Goal: Information Seeking & Learning: Check status

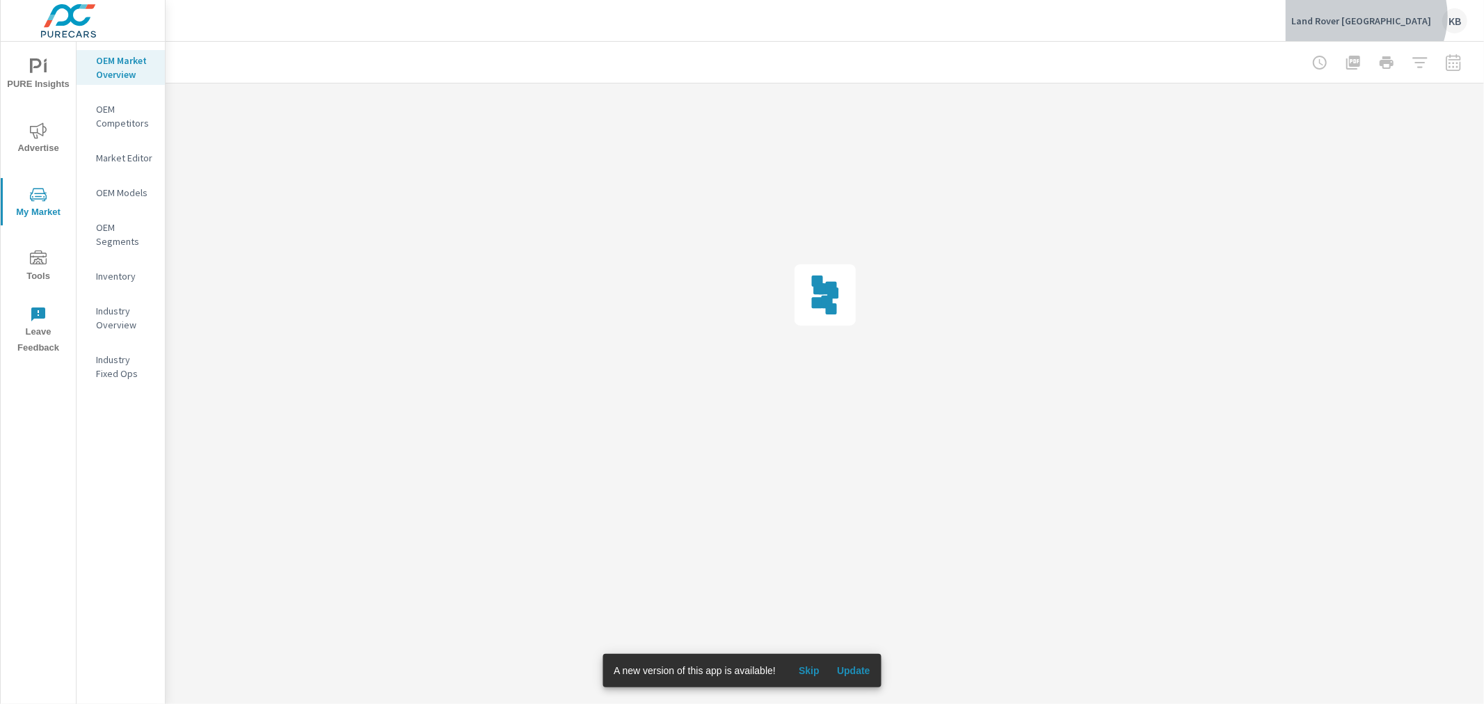
click at [1407, 16] on p "Land Rover [GEOGRAPHIC_DATA]" at bounding box center [1361, 21] width 140 height 13
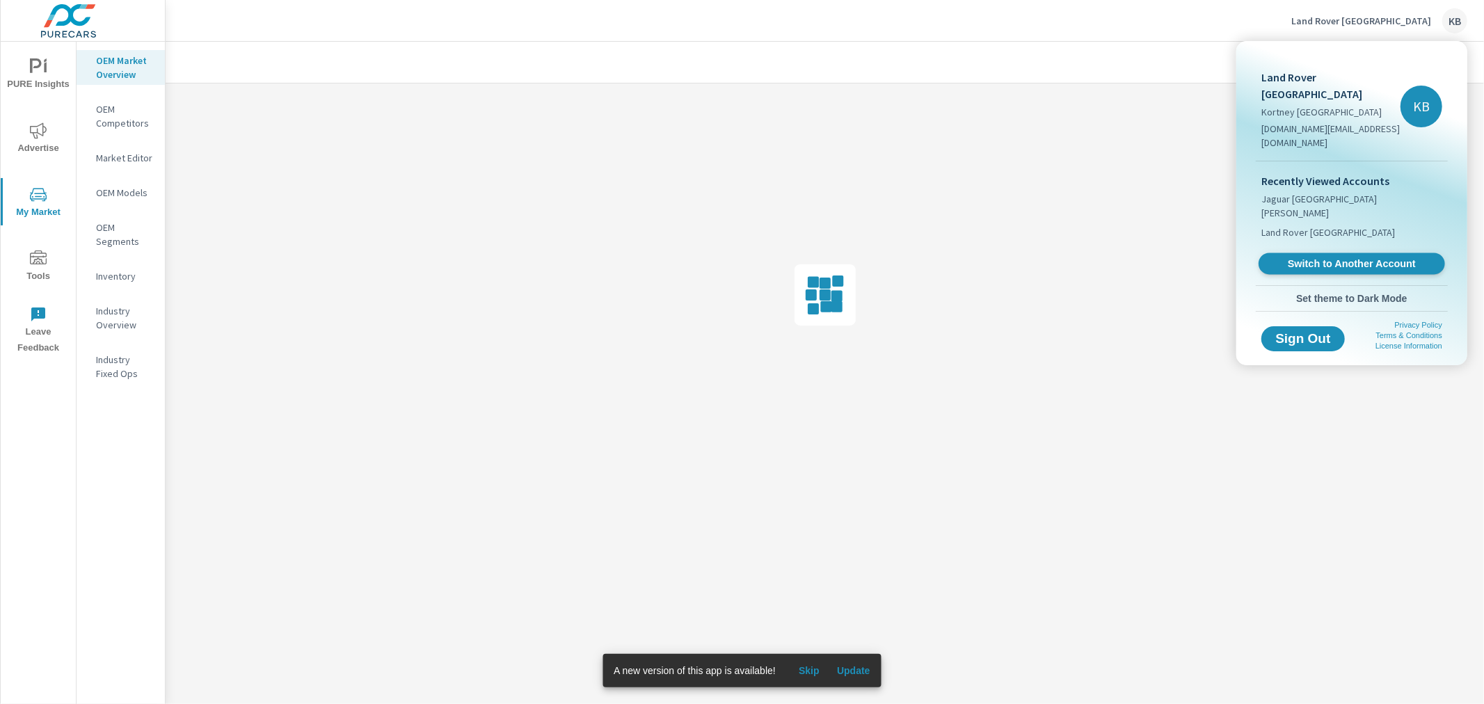
click at [1352, 257] on span "Switch to Another Account" at bounding box center [1351, 263] width 170 height 13
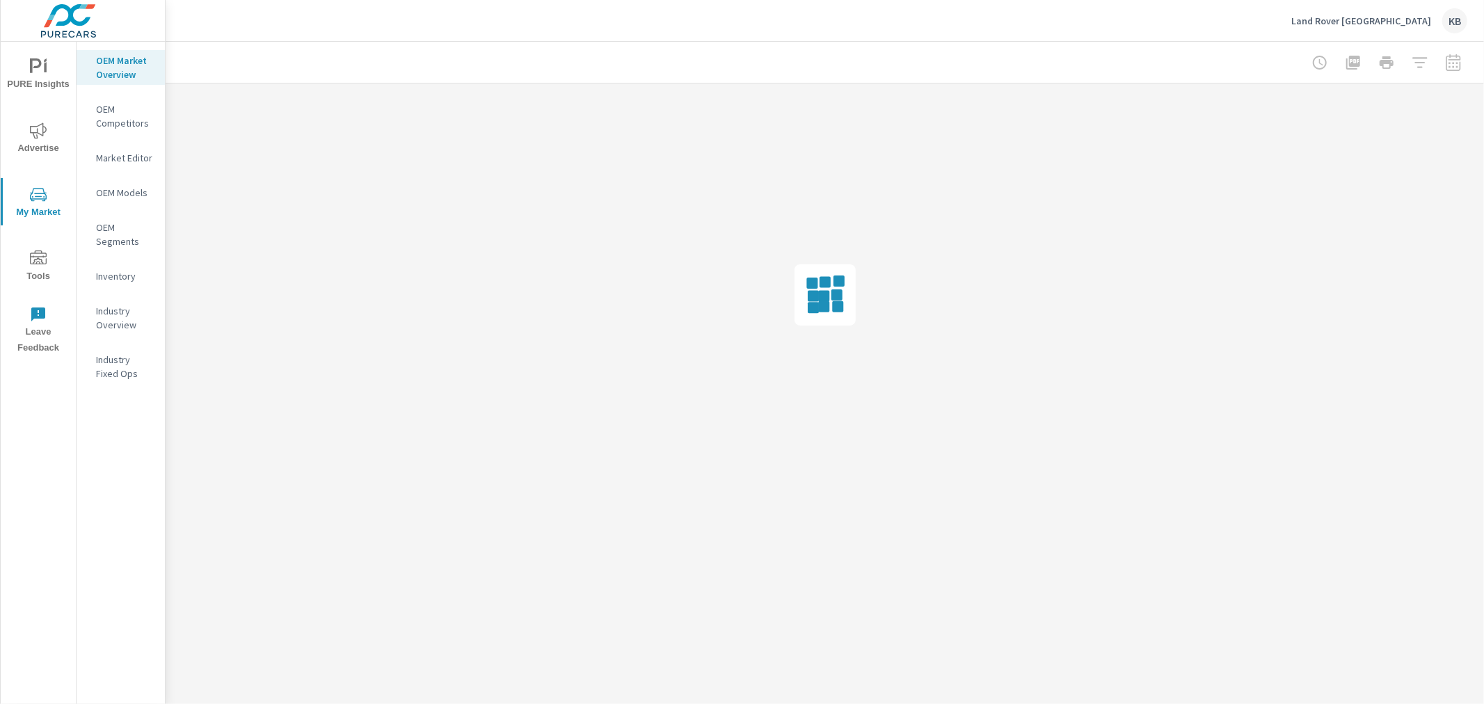
click at [35, 131] on icon "nav menu" at bounding box center [38, 130] width 17 height 17
click at [132, 454] on p "Conversions" at bounding box center [125, 457] width 58 height 14
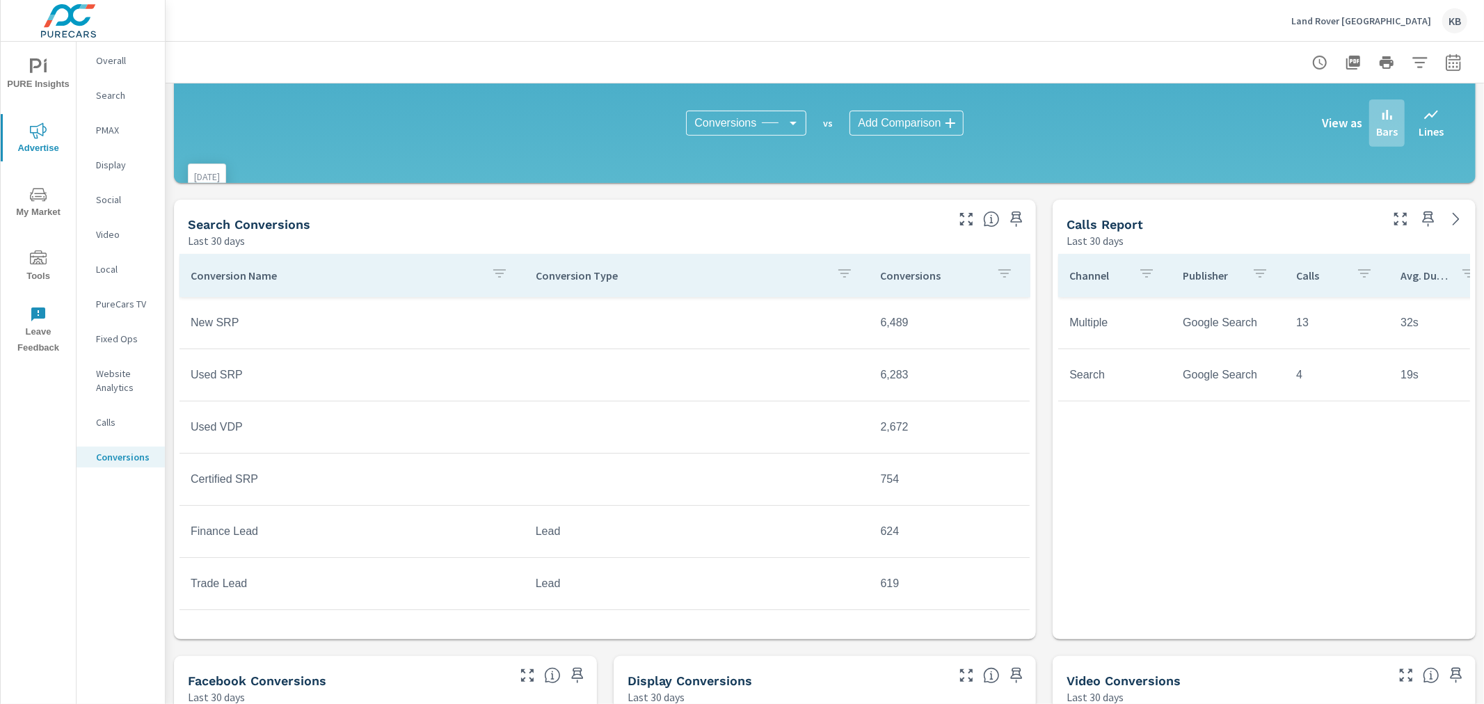
scroll to position [463, 0]
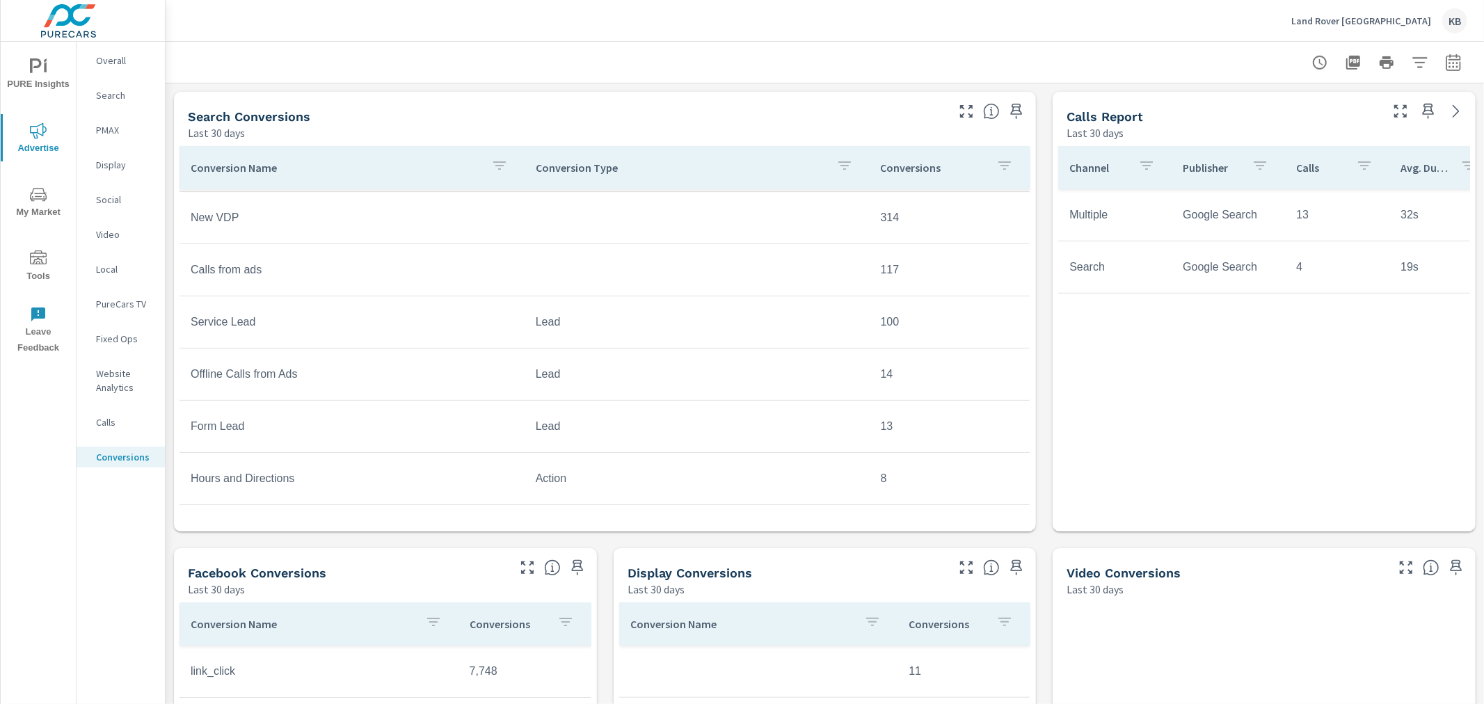
scroll to position [476, 0]
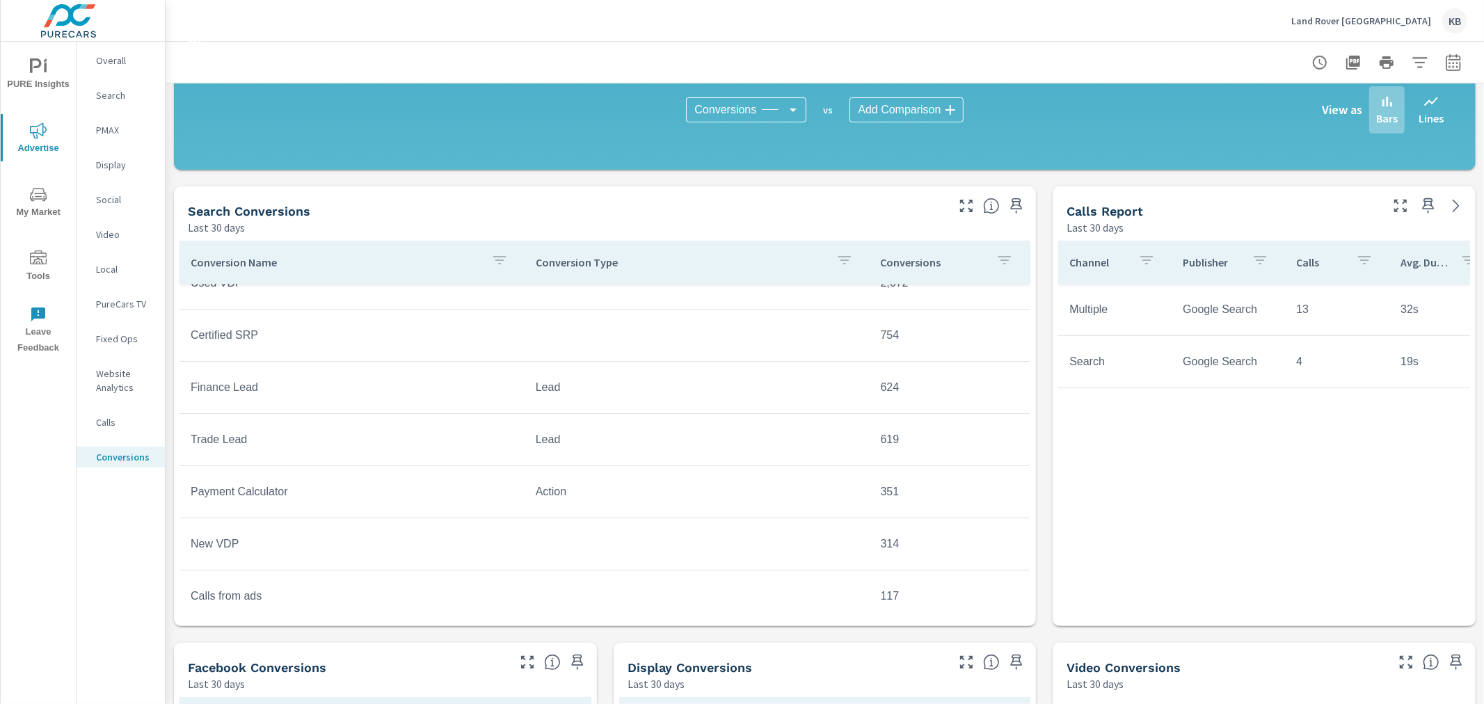
scroll to position [61, 0]
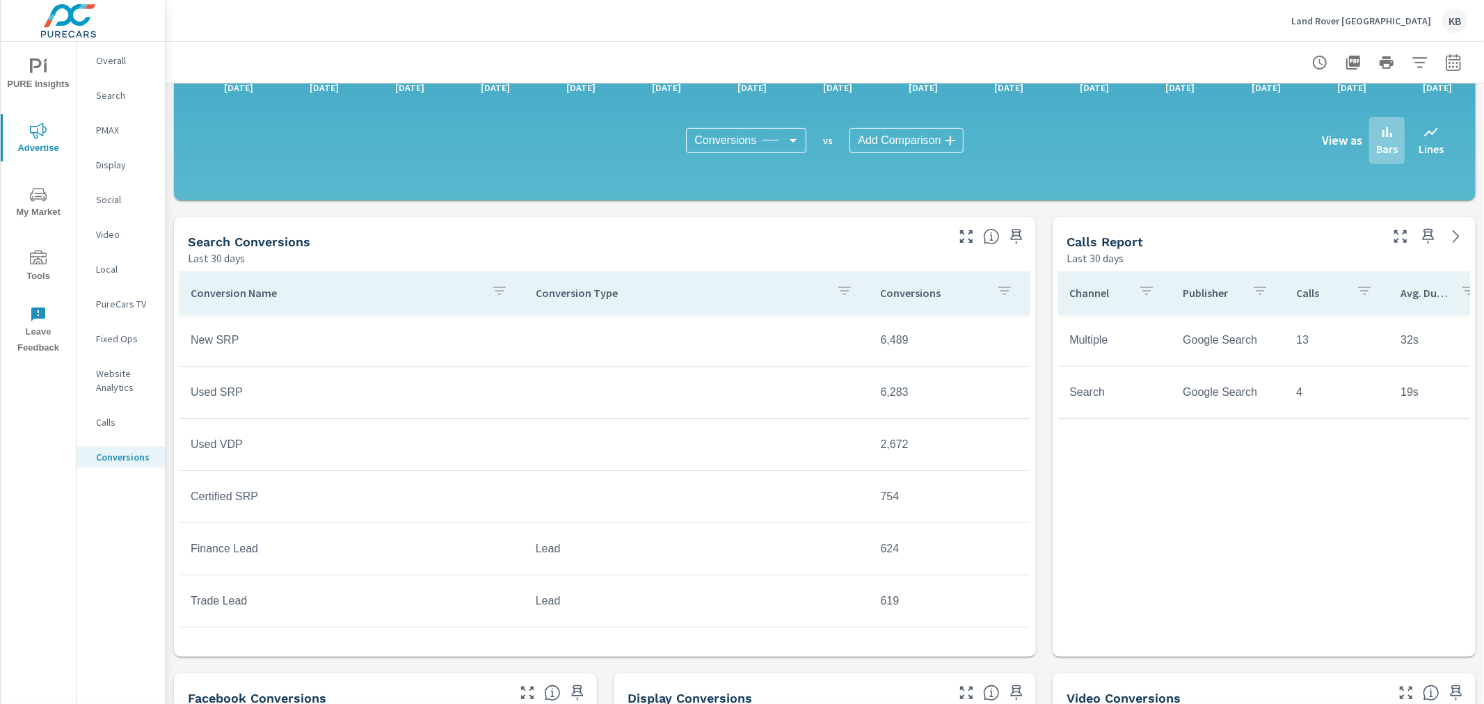
scroll to position [463, 0]
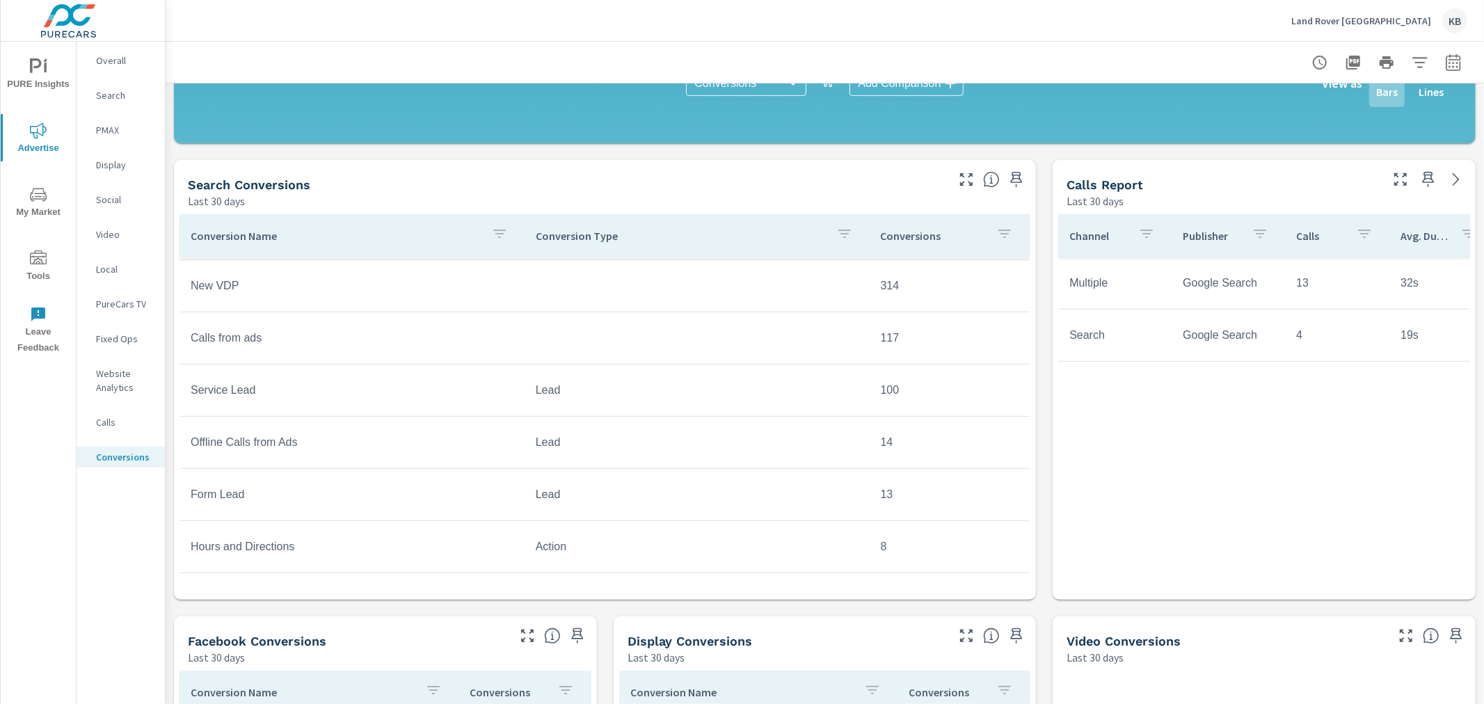
scroll to position [476, 0]
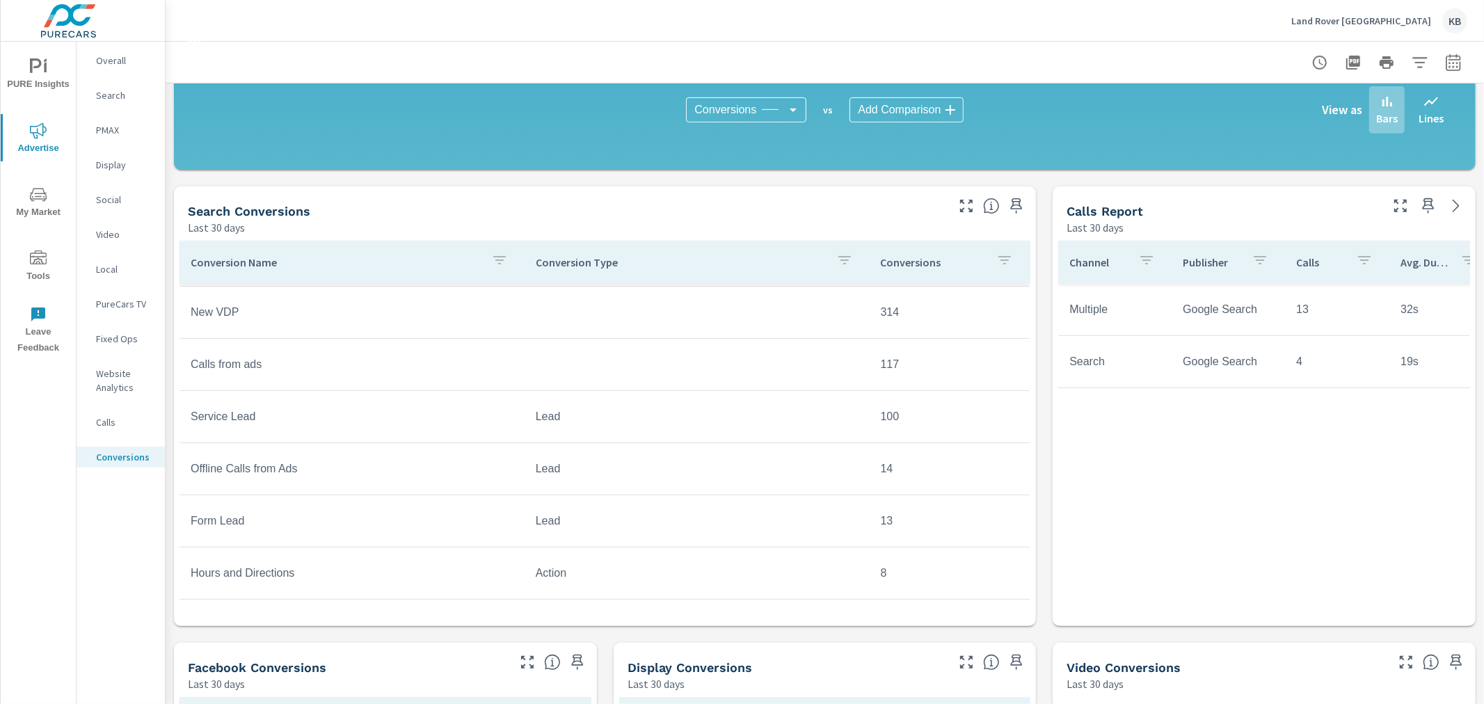
click at [1034, 211] on div "All Conversions Last 30 days 37,978 Conversions Search Last 30 days 18,358 Face…" at bounding box center [825, 349] width 1318 height 1483
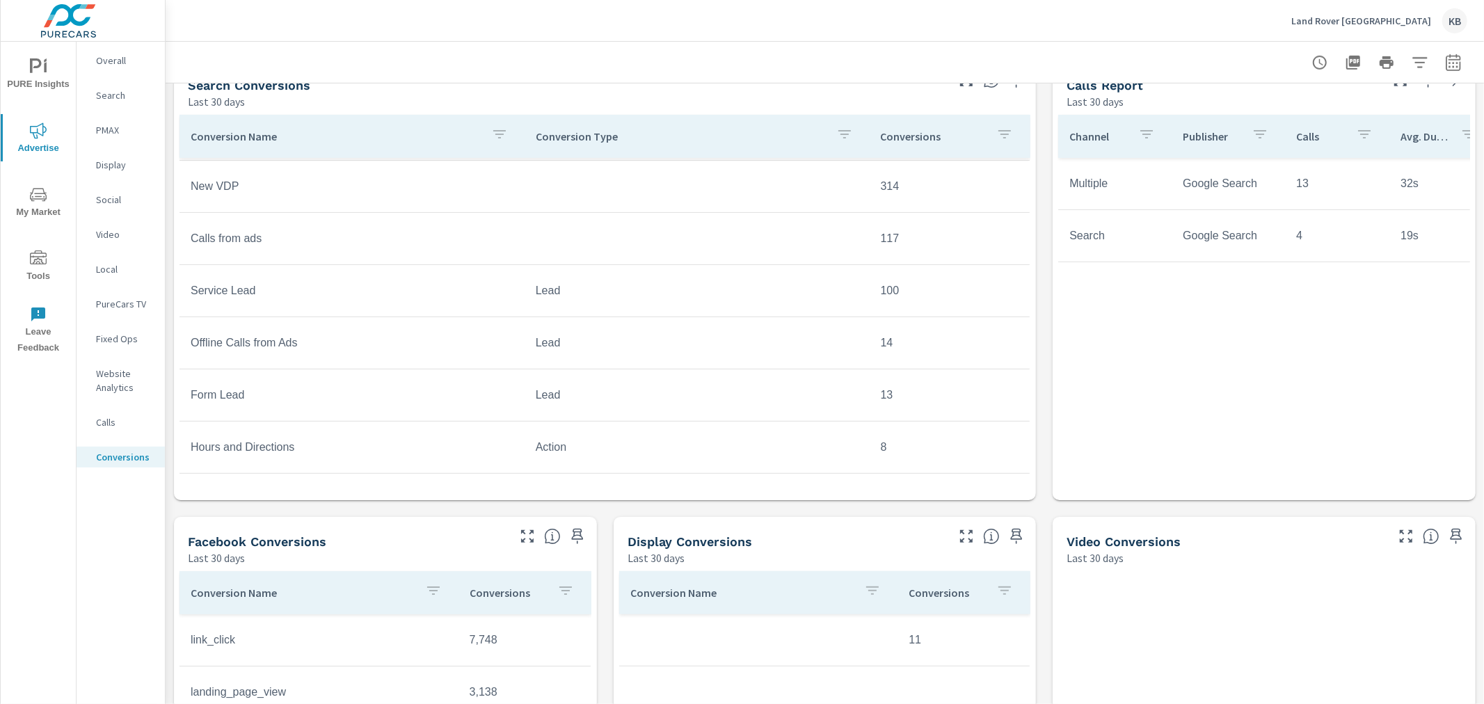
scroll to position [630, 0]
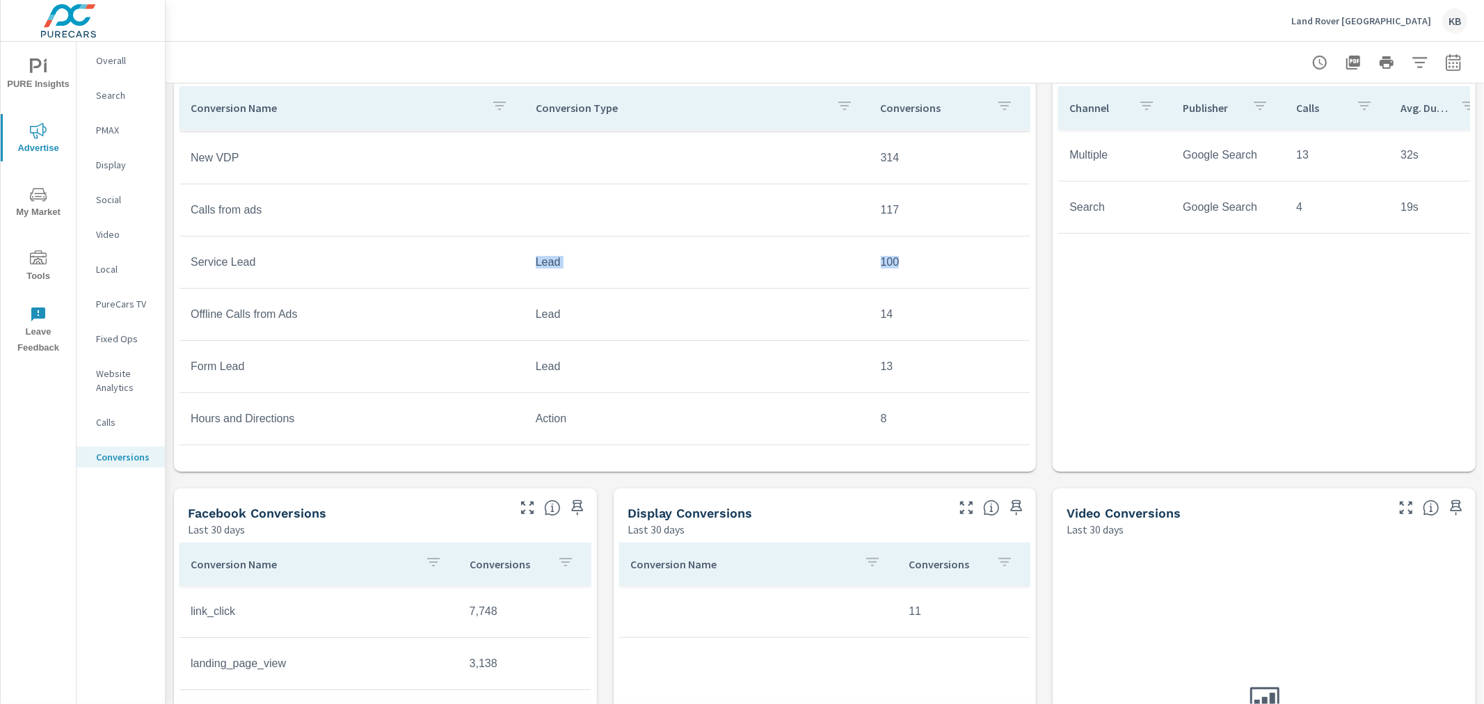
drag, startPoint x: 503, startPoint y: 261, endPoint x: 904, endPoint y: 272, distance: 401.5
click at [904, 272] on tr "Service Lead Lead 100" at bounding box center [604, 263] width 850 height 52
